Goal: Check status: Check status

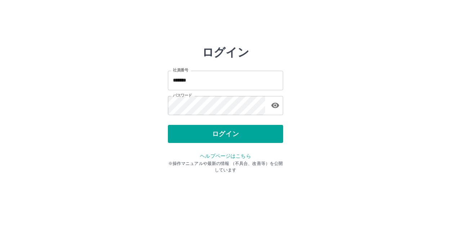
click at [224, 137] on div "ログイン" at bounding box center [225, 134] width 115 height 18
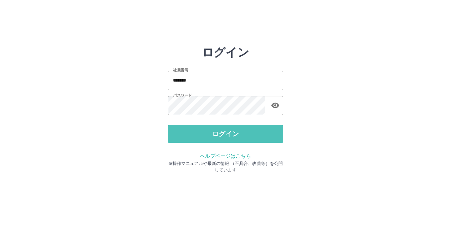
click at [224, 137] on button "ログイン" at bounding box center [225, 134] width 115 height 18
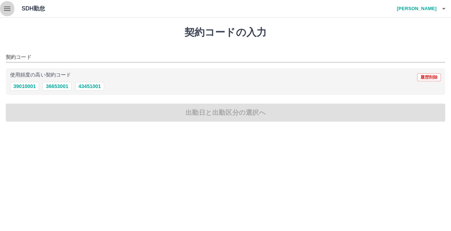
click at [4, 9] on icon "button" at bounding box center [7, 8] width 9 height 9
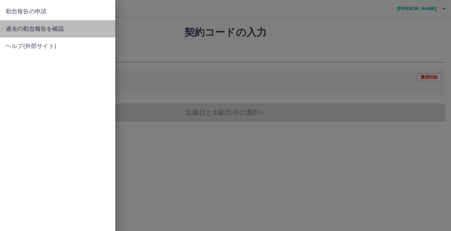
click at [33, 30] on span "過去の勤怠報告を確認" at bounding box center [58, 29] width 104 height 9
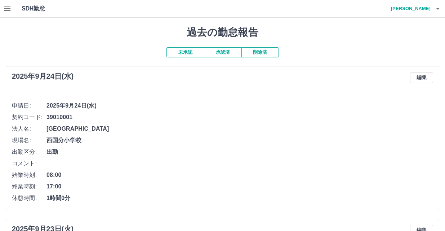
click at [222, 56] on button "承認済" at bounding box center [223, 52] width 38 height 10
